Goal: Task Accomplishment & Management: Complete application form

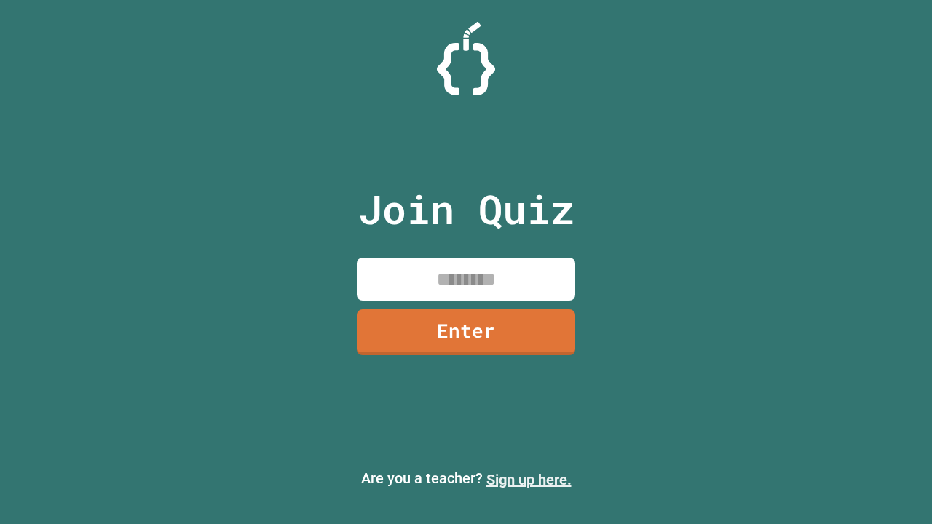
click at [529, 480] on link "Sign up here." at bounding box center [528, 479] width 85 height 17
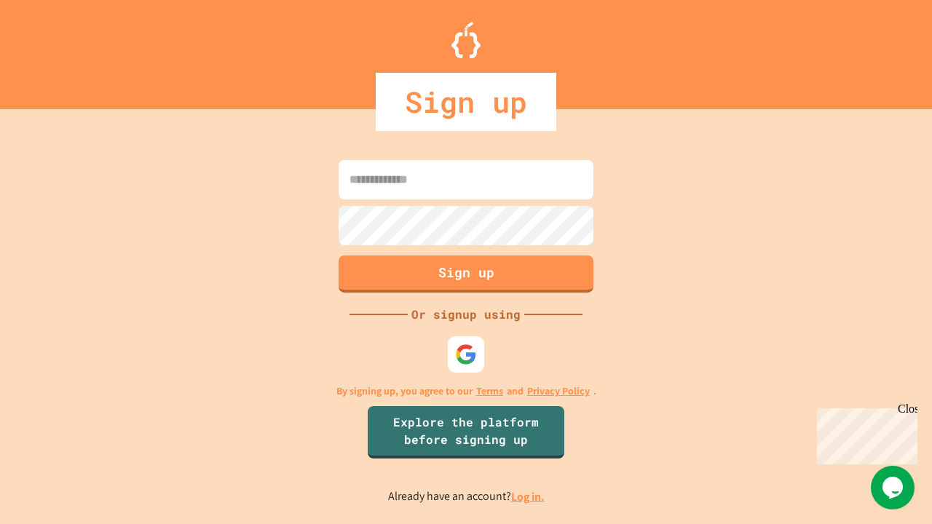
click at [529, 497] on link "Log in." at bounding box center [527, 496] width 33 height 15
